Goal: Transaction & Acquisition: Purchase product/service

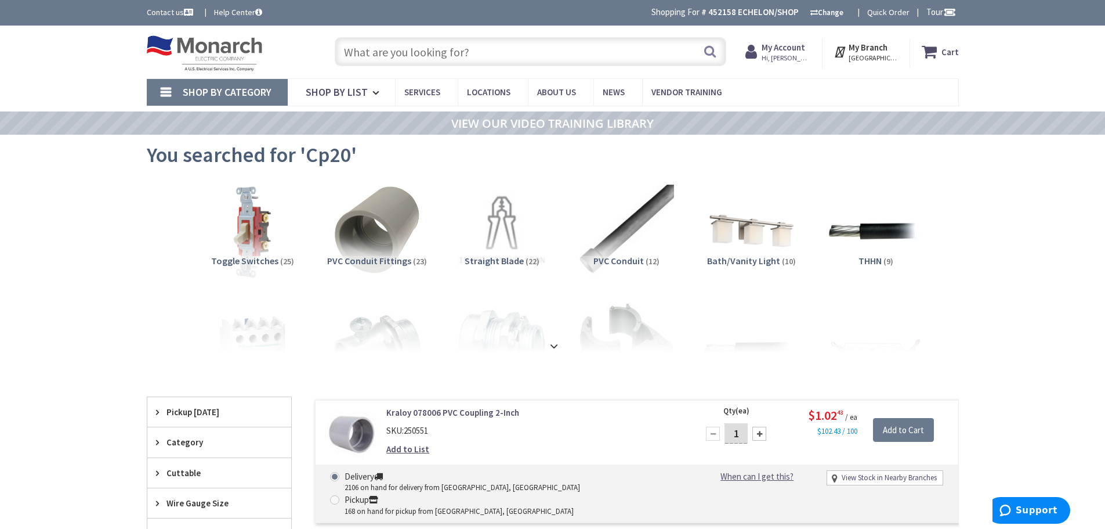
click at [378, 49] on input "text" at bounding box center [531, 51] width 392 height 29
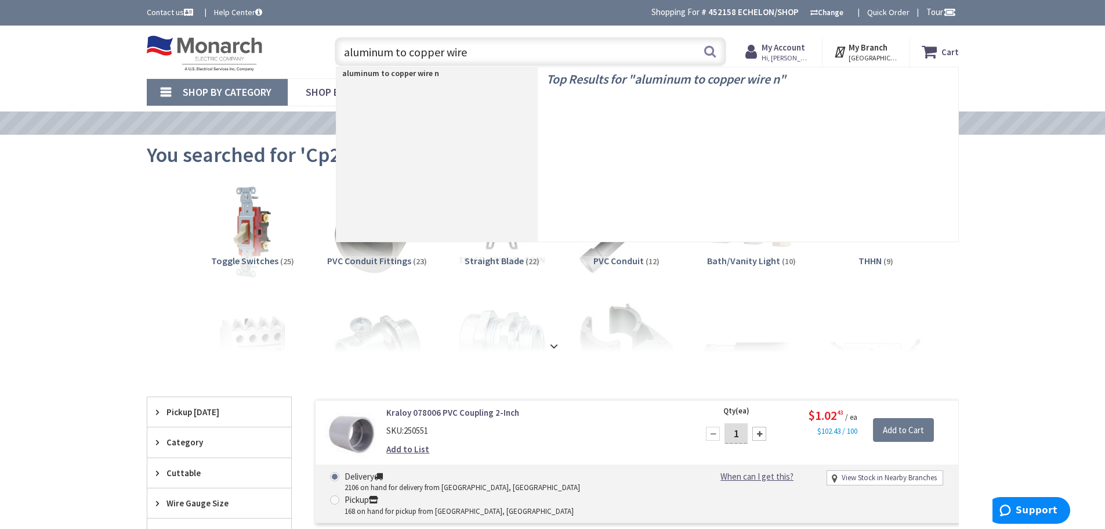
type input "aluminum to copper wire"
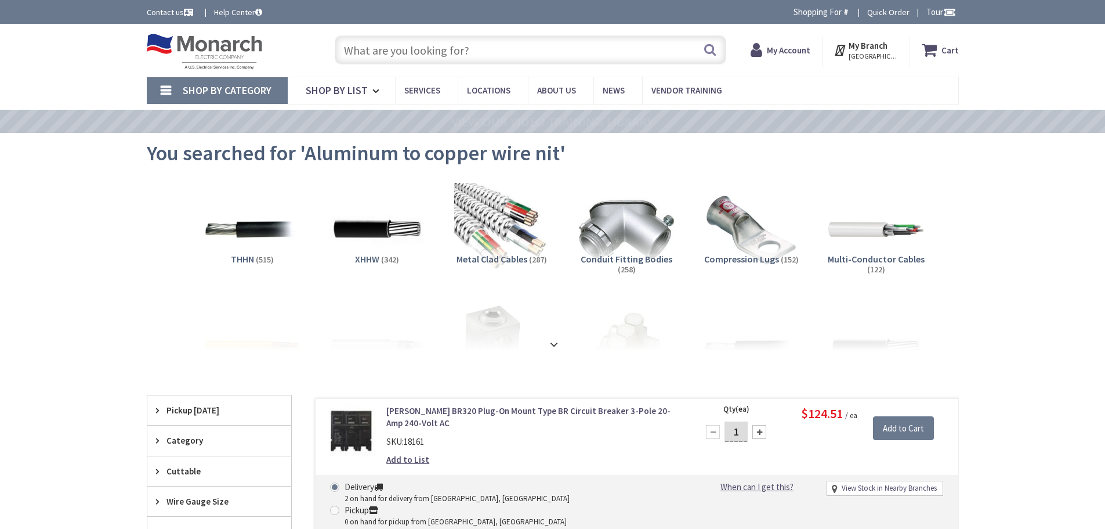
click at [419, 52] on input "text" at bounding box center [531, 49] width 392 height 29
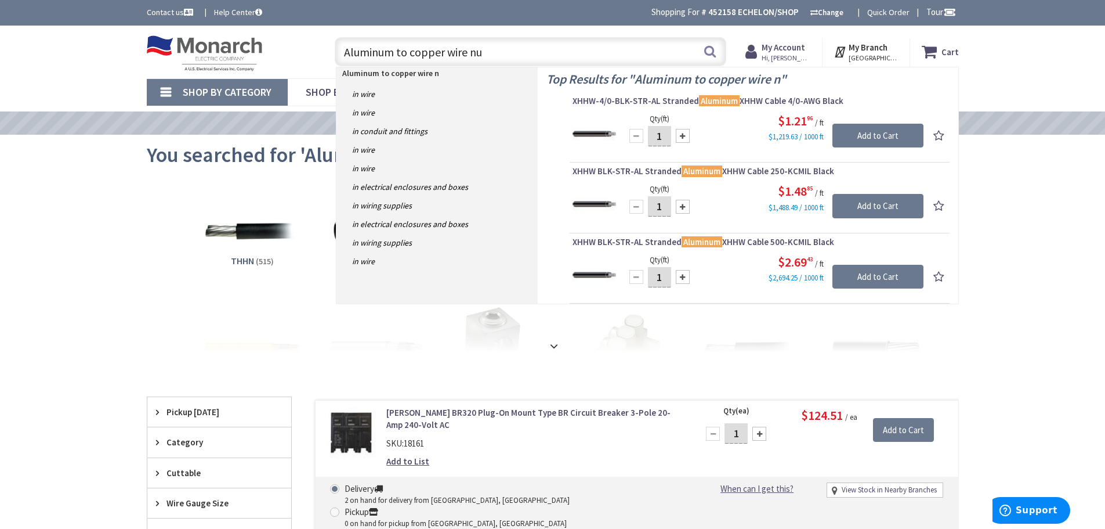
type input "Aluminum to copper wire nut"
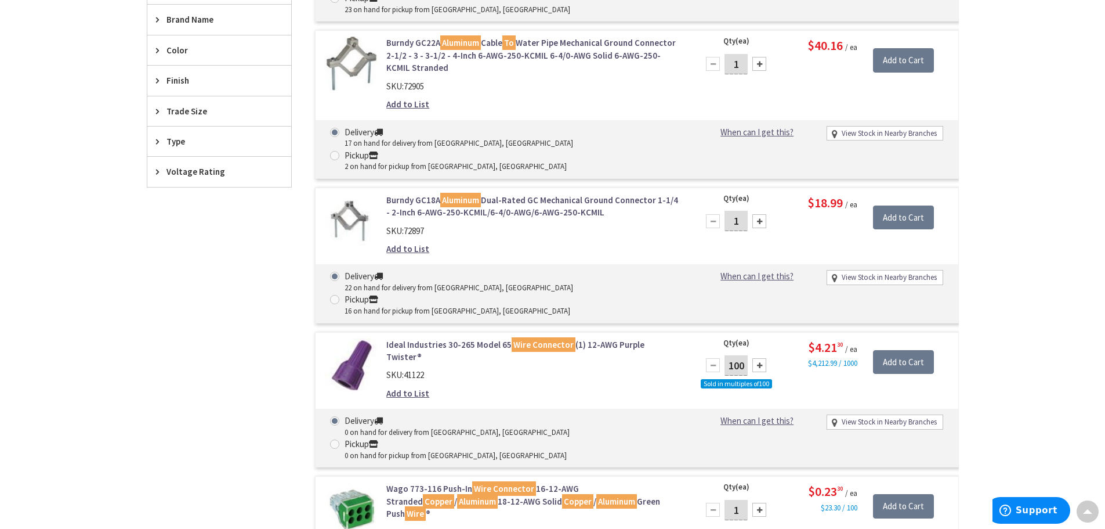
scroll to position [466, 0]
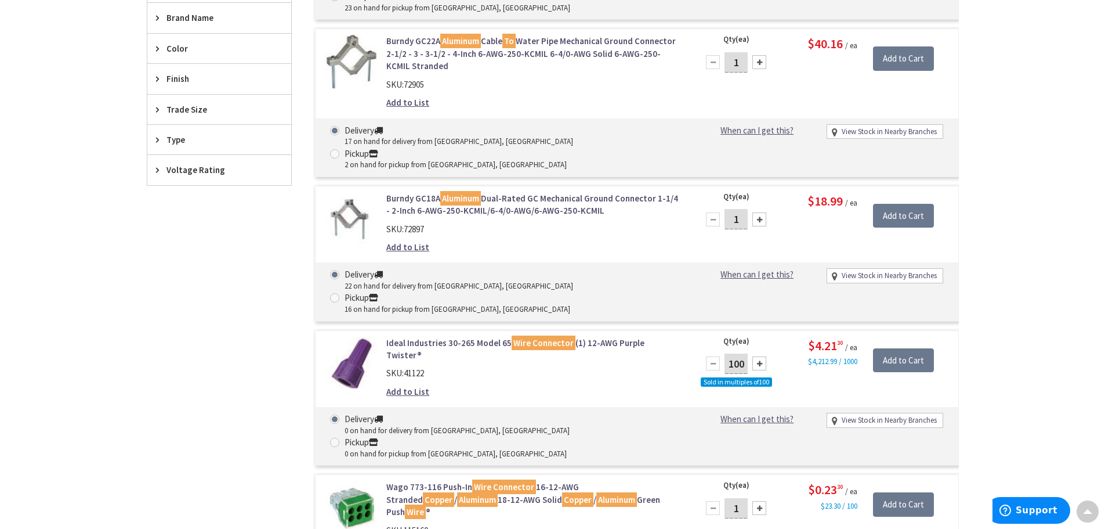
drag, startPoint x: 349, startPoint y: 293, endPoint x: 533, endPoint y: 309, distance: 184.6
click at [533, 385] on div "Add to List" at bounding box center [533, 391] width 295 height 12
click at [424, 337] on link "Ideal Industries 30-265 Model 65 Wire Connector (1) 12-AWG Purple Twister®" at bounding box center [533, 349] width 295 height 25
